Goal: Find contact information: Find contact information

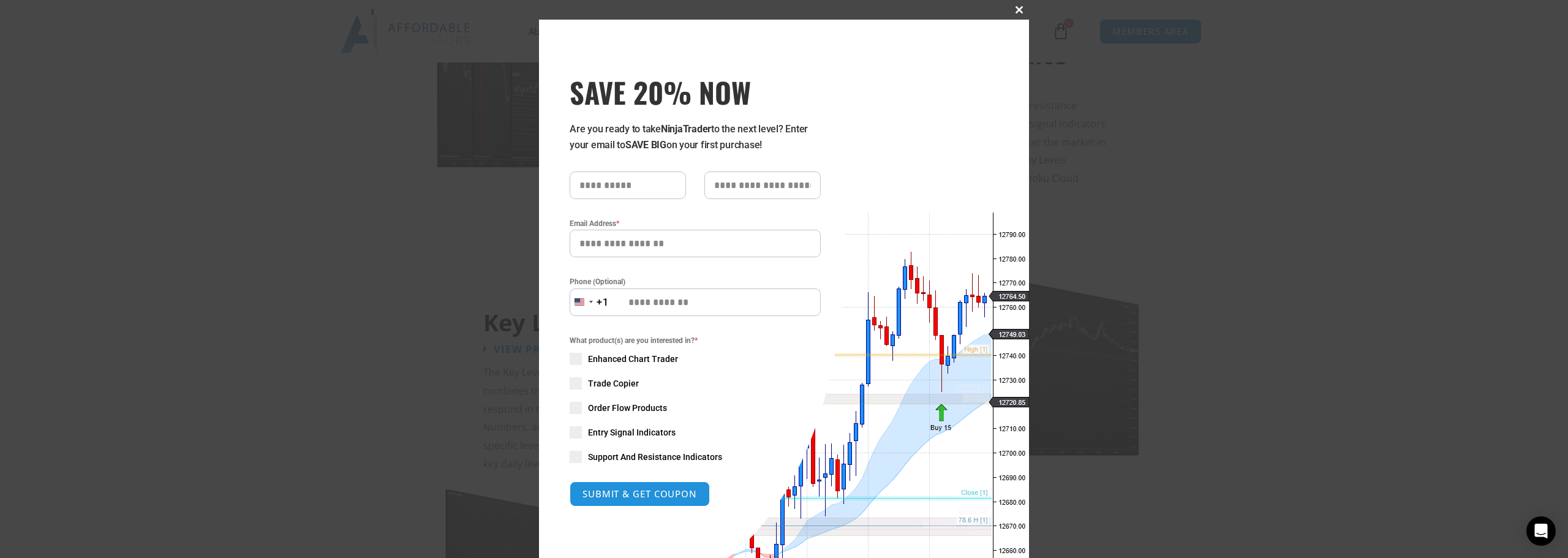
click at [1016, 9] on span at bounding box center [1019, 10] width 19 height 7
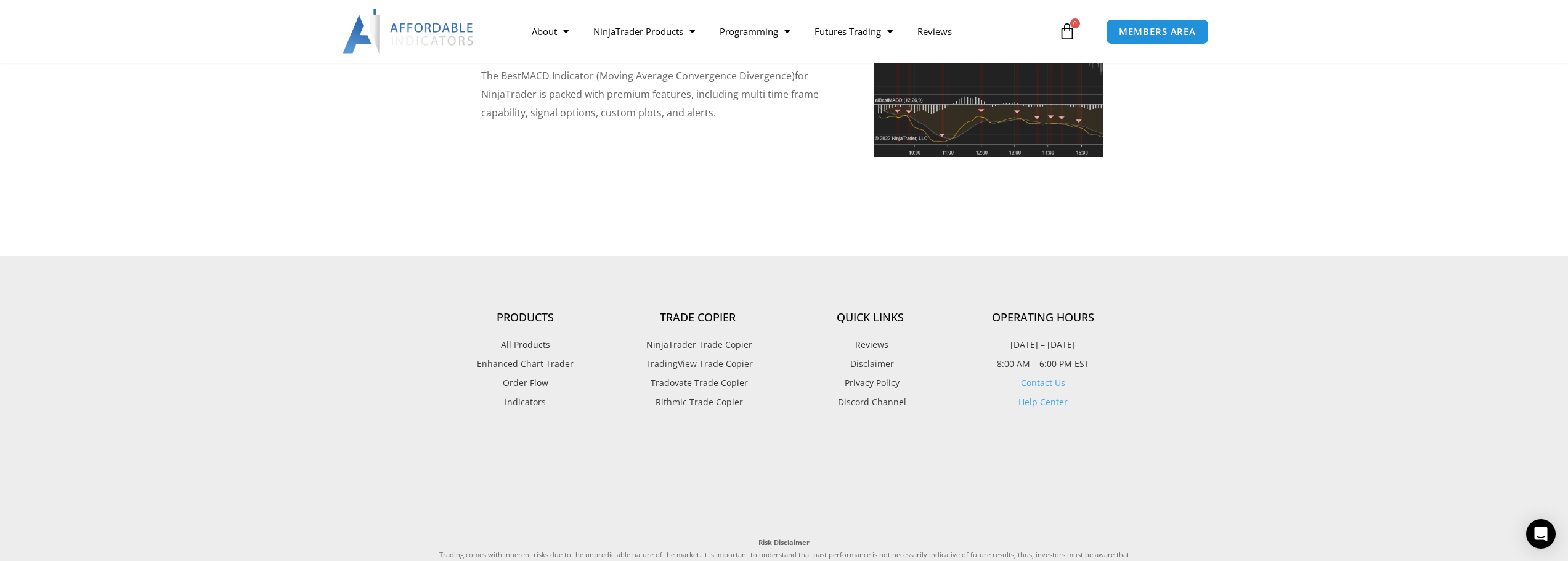
scroll to position [3143, 0]
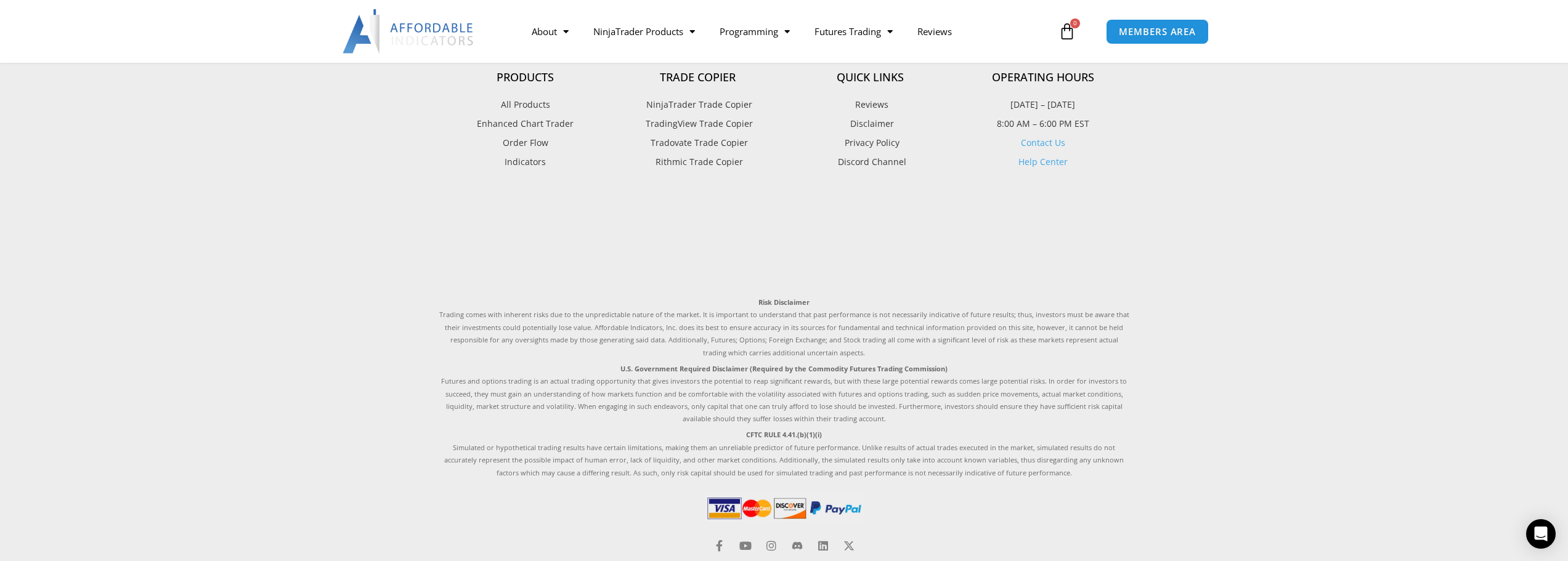
click at [1044, 137] on link "Contact Us" at bounding box center [1043, 143] width 44 height 12
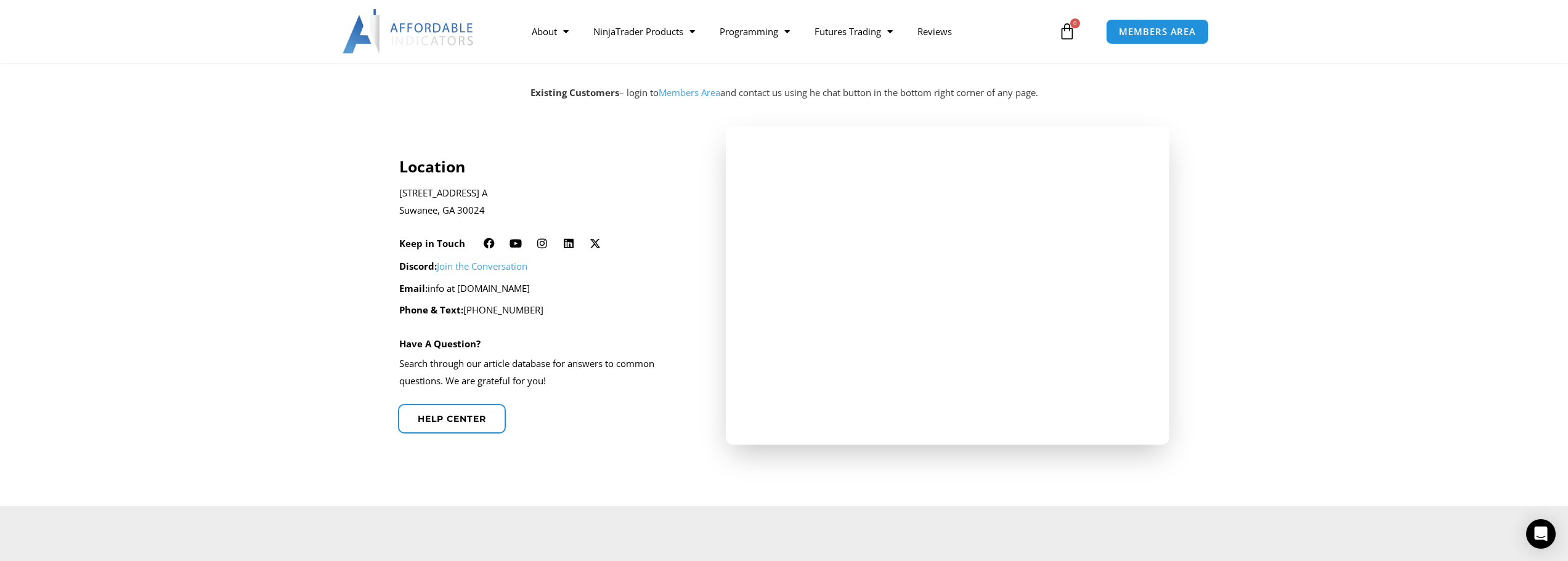
scroll to position [247, 0]
